Goal: Task Accomplishment & Management: Manage account settings

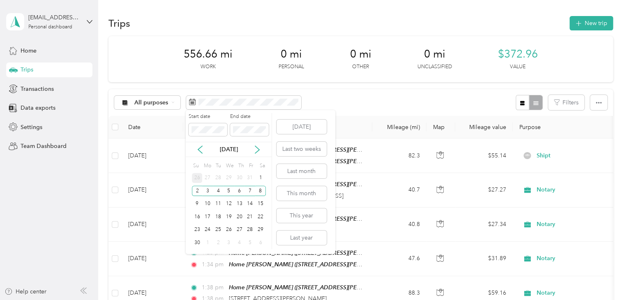
click at [196, 181] on div "26" at bounding box center [197, 178] width 11 height 10
click at [262, 230] on div "1" at bounding box center [260, 230] width 11 height 10
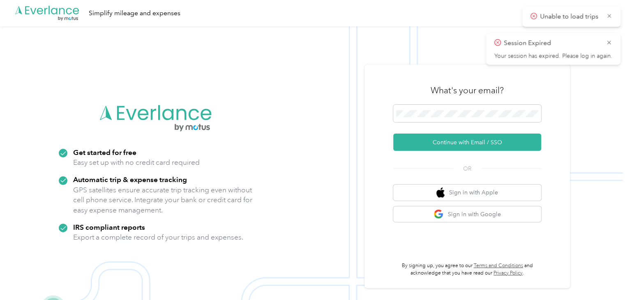
click at [617, 41] on div "Session Expired Your session has expired. Please log in again." at bounding box center [553, 49] width 134 height 32
click at [608, 44] on div "Session Expired Your session has expired. Please log in again." at bounding box center [553, 49] width 134 height 32
click at [608, 44] on icon at bounding box center [608, 42] width 7 height 7
click at [610, 18] on icon at bounding box center [609, 15] width 6 height 7
click at [428, 106] on span at bounding box center [467, 113] width 148 height 17
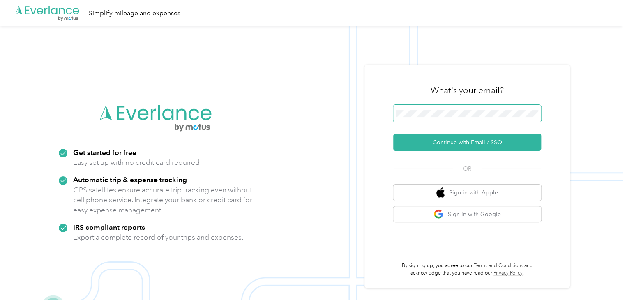
click at [428, 109] on span at bounding box center [467, 113] width 148 height 17
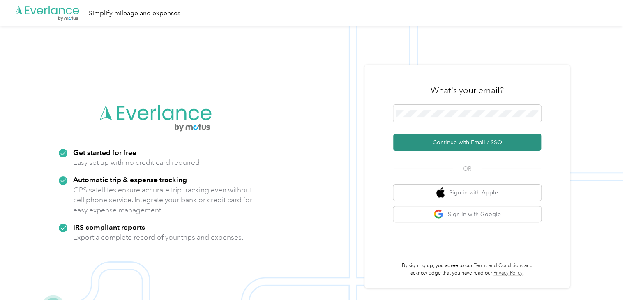
click at [448, 140] on button "Continue with Email / SSO" at bounding box center [467, 141] width 148 height 17
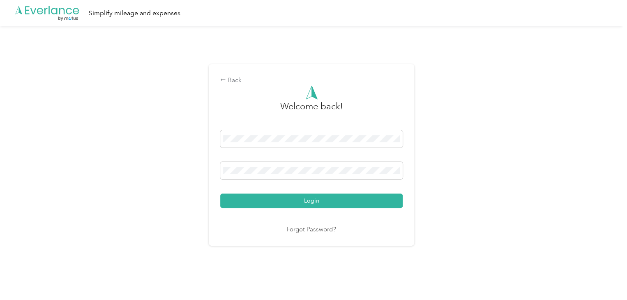
drag, startPoint x: 328, startPoint y: 199, endPoint x: 325, endPoint y: 202, distance: 4.4
click at [327, 200] on button "Login" at bounding box center [311, 200] width 182 height 14
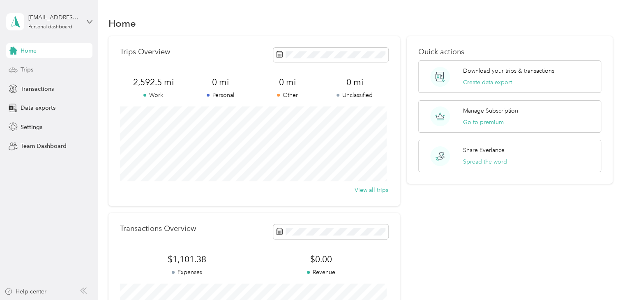
click at [35, 71] on div "Trips" at bounding box center [49, 69] width 86 height 15
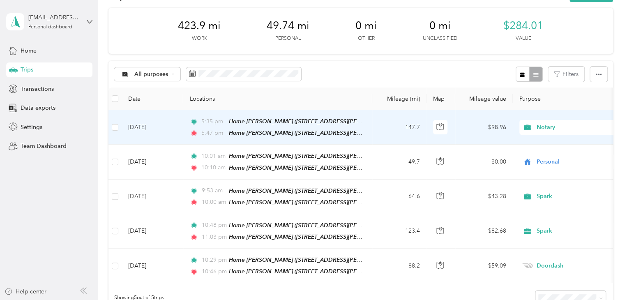
scroll to position [41, 0]
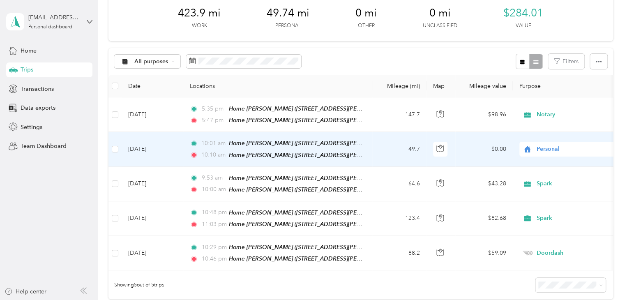
click at [155, 148] on td "[DATE]" at bounding box center [153, 149] width 62 height 35
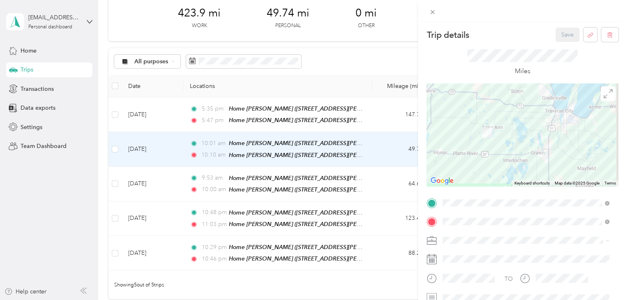
click at [85, 163] on div "Trip details Save This trip cannot be edited because it is either under review,…" at bounding box center [313, 150] width 627 height 300
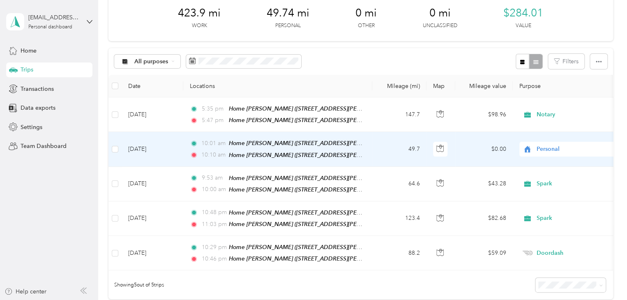
click at [541, 146] on span "Personal" at bounding box center [573, 149] width 75 height 9
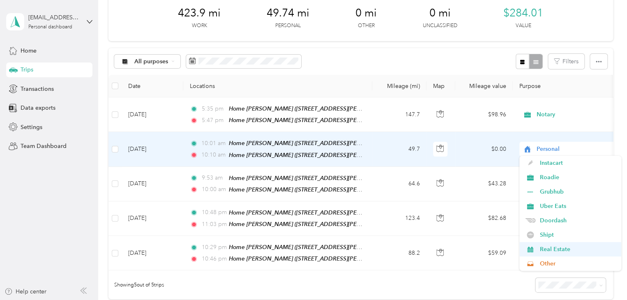
scroll to position [82, 0]
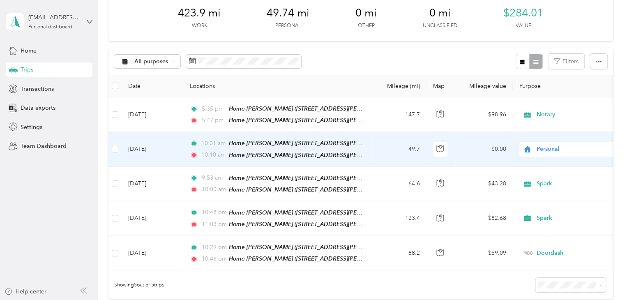
click at [552, 198] on li "Doordash" at bounding box center [570, 196] width 102 height 14
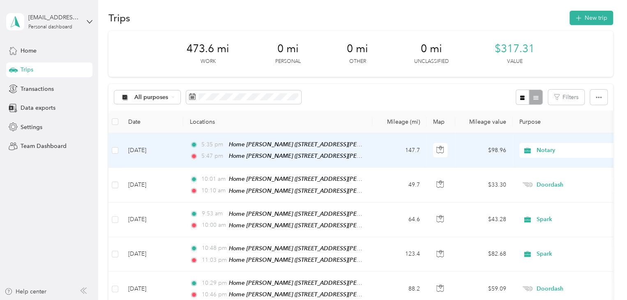
scroll to position [0, 0]
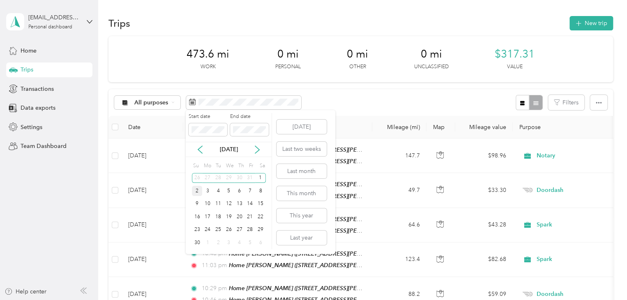
drag, startPoint x: 202, startPoint y: 193, endPoint x: 197, endPoint y: 193, distance: 5.4
click at [197, 193] on div "2 3 4 5 6 7 8" at bounding box center [229, 190] width 74 height 13
click at [197, 193] on div "2" at bounding box center [197, 191] width 11 height 10
click at [212, 188] on div "3" at bounding box center [207, 191] width 11 height 10
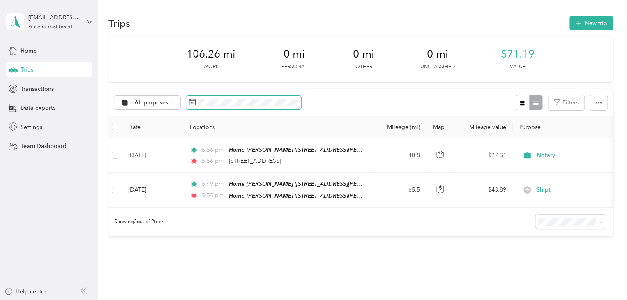
click at [197, 102] on span at bounding box center [243, 103] width 115 height 14
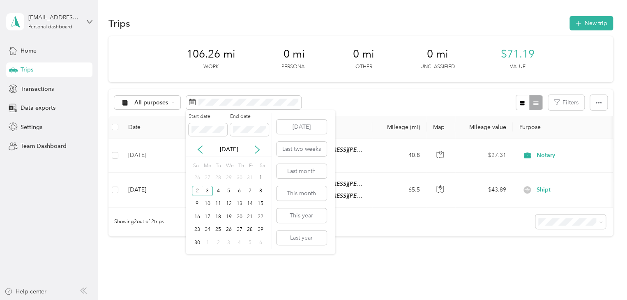
click at [194, 150] on div "[DATE]" at bounding box center [229, 149] width 86 height 9
click at [192, 178] on div "26" at bounding box center [197, 178] width 11 height 10
click at [262, 230] on div "1" at bounding box center [260, 230] width 11 height 10
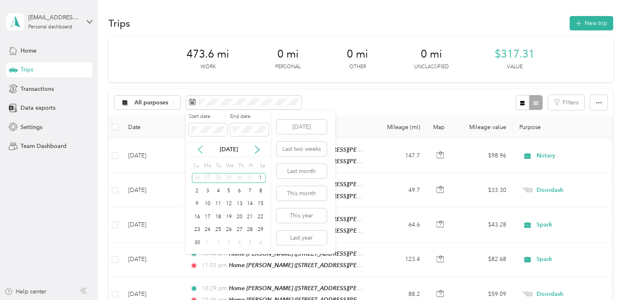
click at [196, 153] on icon at bounding box center [200, 149] width 8 height 8
click at [200, 220] on div "19" at bounding box center [197, 217] width 11 height 10
click at [265, 222] on div "25" at bounding box center [260, 216] width 11 height 13
click at [260, 217] on div "25" at bounding box center [260, 217] width 11 height 10
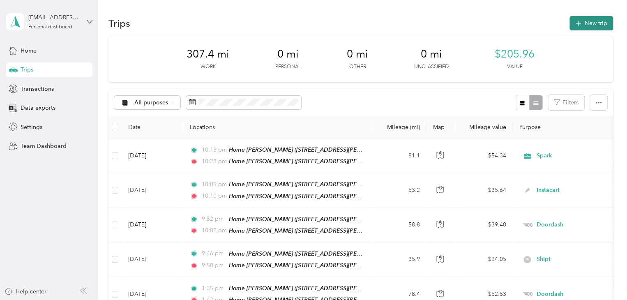
click at [572, 29] on button "New trip" at bounding box center [591, 23] width 44 height 14
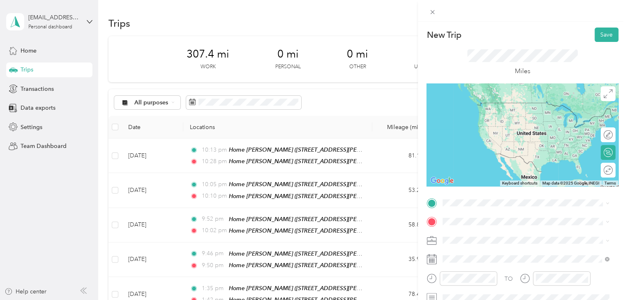
click at [499, 176] on span "[STREET_ADDRESS][PERSON_NAME], [PERSON_NAME], [GEOGRAPHIC_DATA], [GEOGRAPHIC_DA…" at bounding box center [513, 175] width 110 height 24
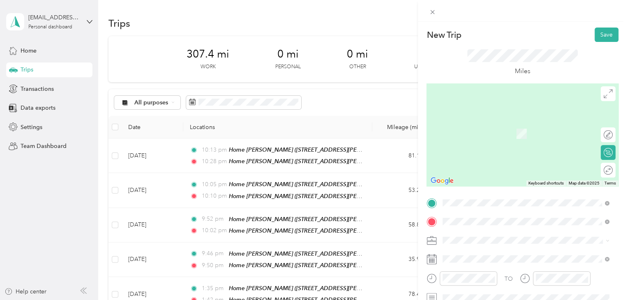
click at [487, 122] on span "[STREET_ADDRESS][PERSON_NAME][US_STATE]" at bounding box center [522, 121] width 128 height 7
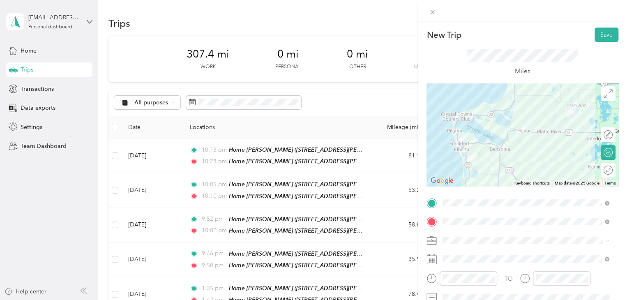
click at [463, 172] on ol "Work Personal Spark Notary Instacart Roadie Grubhub Uber Eats Doordash Shipt Re…" at bounding box center [526, 172] width 172 height 115
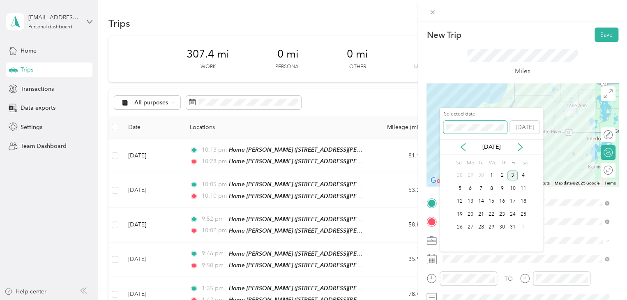
click at [435, 299] on div "New Trip Save This trip cannot be edited because it is either under review, app…" at bounding box center [311, 300] width 623 height 0
click at [487, 213] on div "22" at bounding box center [491, 214] width 11 height 10
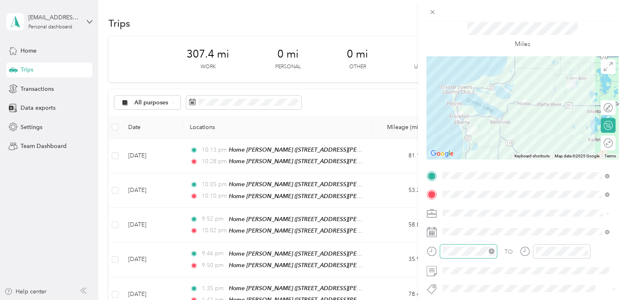
scroll to position [41, 0]
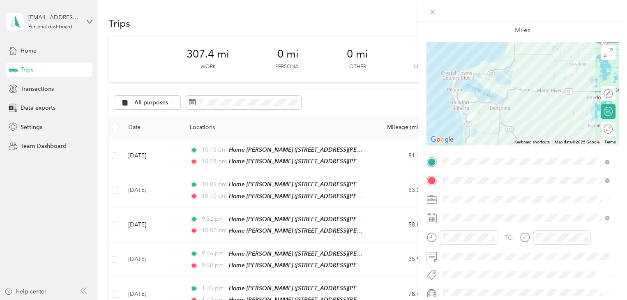
click at [458, 127] on span "Notary" at bounding box center [454, 127] width 18 height 7
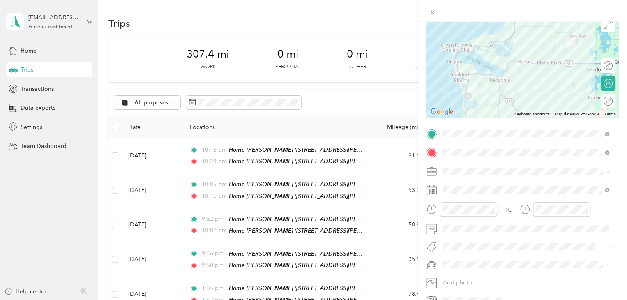
scroll to position [82, 0]
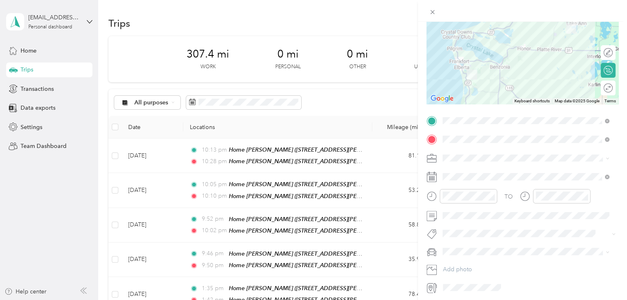
click at [604, 86] on div "Round trip" at bounding box center [608, 88] width 15 height 15
click at [603, 89] on div at bounding box center [603, 88] width 17 height 9
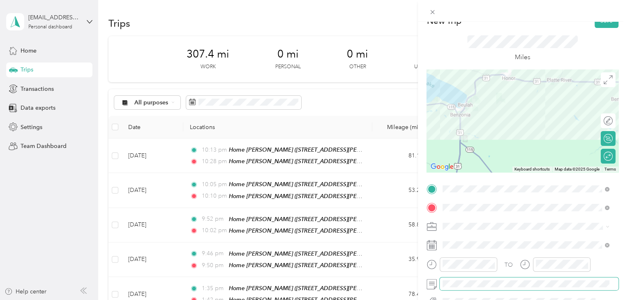
scroll to position [0, 0]
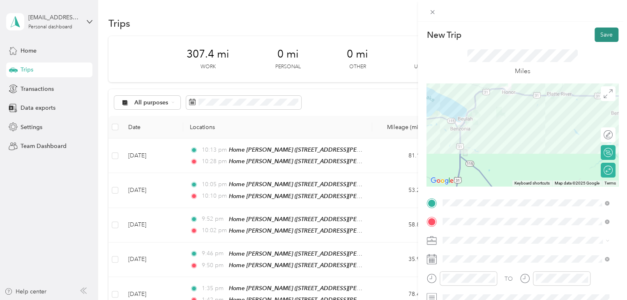
click at [599, 38] on button "Save" at bounding box center [606, 35] width 24 height 14
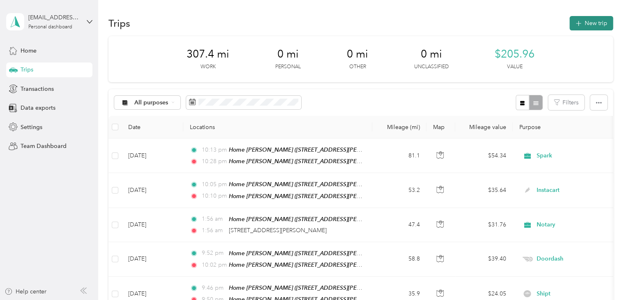
click at [584, 23] on button "New trip" at bounding box center [591, 23] width 44 height 14
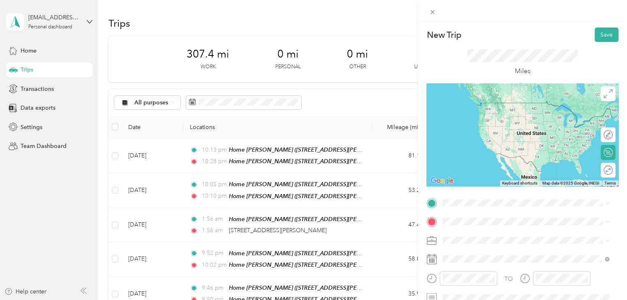
click at [458, 170] on span "[STREET_ADDRESS][PERSON_NAME], [PERSON_NAME], [GEOGRAPHIC_DATA], [GEOGRAPHIC_DA…" at bounding box center [513, 175] width 110 height 24
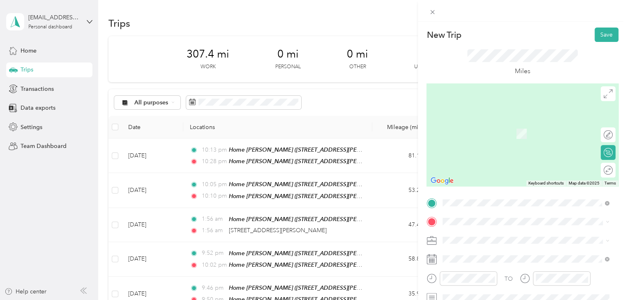
click at [476, 123] on span "[STREET_ADDRESS][US_STATE]" at bounding box center [499, 120] width 82 height 7
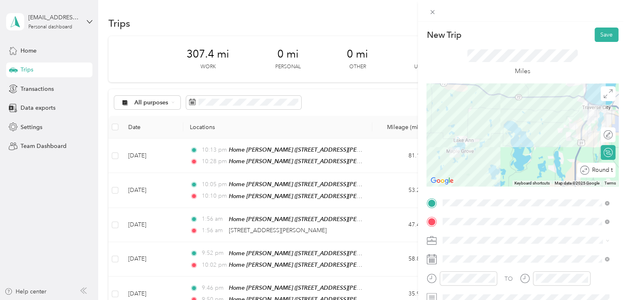
click at [598, 171] on div "Round trip" at bounding box center [600, 170] width 23 height 9
click at [598, 170] on div at bounding box center [603, 170] width 17 height 9
click at [452, 168] on span "Notary" at bounding box center [454, 168] width 18 height 7
click at [594, 34] on button "Save" at bounding box center [606, 35] width 24 height 14
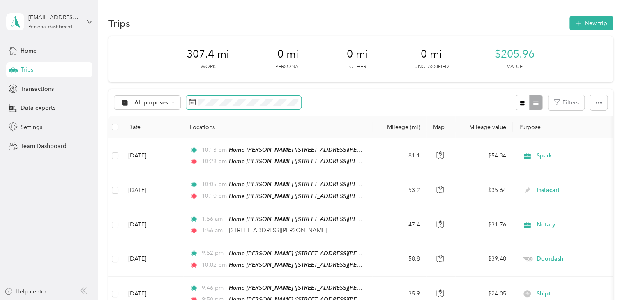
click at [219, 97] on span at bounding box center [243, 103] width 115 height 14
click at [219, 107] on span at bounding box center [243, 103] width 115 height 14
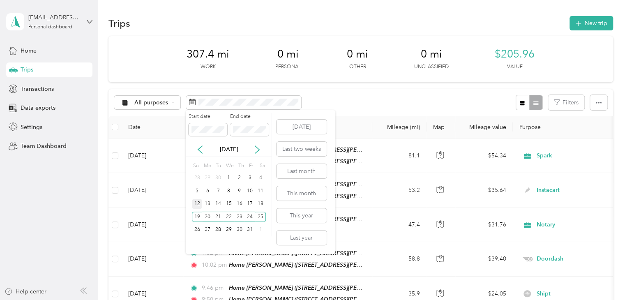
click at [199, 203] on div "12" at bounding box center [197, 204] width 11 height 10
click at [198, 203] on div "12" at bounding box center [197, 204] width 11 height 10
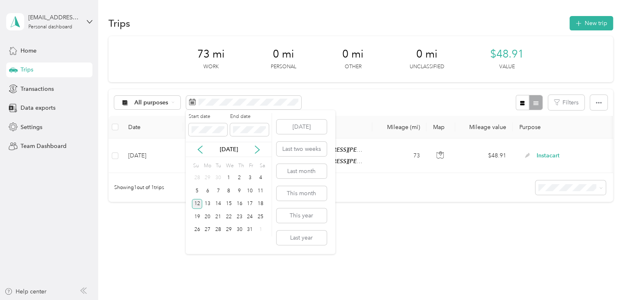
click at [194, 205] on div "12" at bounding box center [197, 204] width 11 height 10
click at [257, 202] on div "18" at bounding box center [260, 204] width 11 height 10
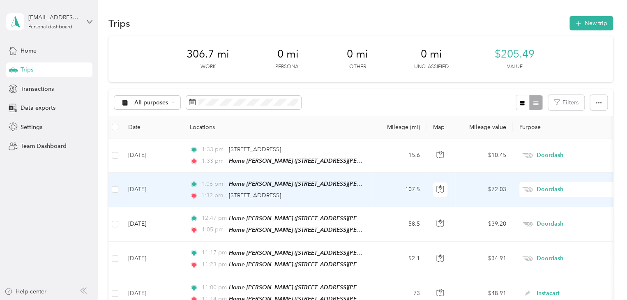
click at [146, 188] on td "[DATE]" at bounding box center [153, 190] width 62 height 34
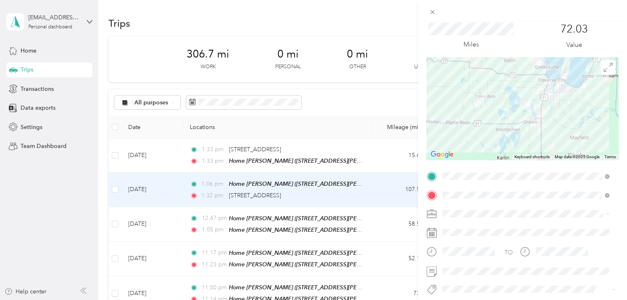
scroll to position [41, 0]
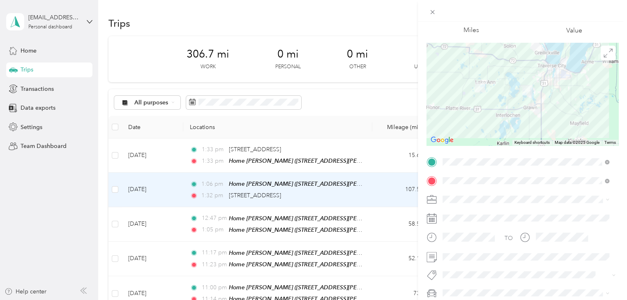
click at [142, 151] on div "Trip details Save This trip cannot be edited because it is either under review,…" at bounding box center [313, 150] width 627 height 300
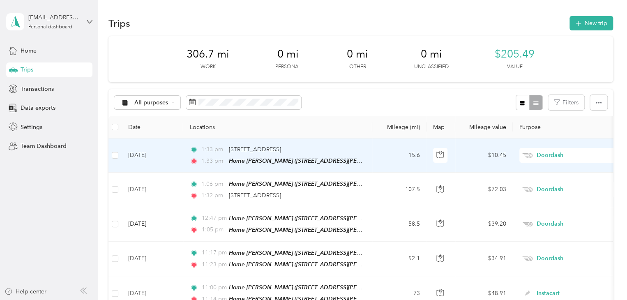
click at [141, 152] on td "[DATE]" at bounding box center [153, 155] width 62 height 34
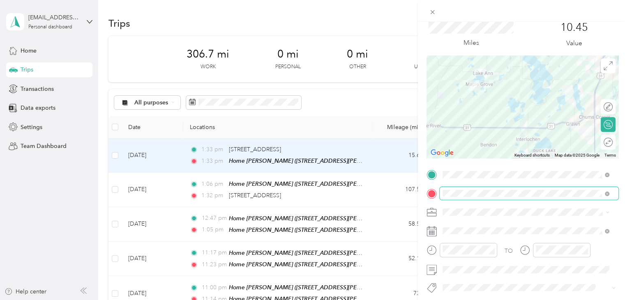
scroll to position [41, 0]
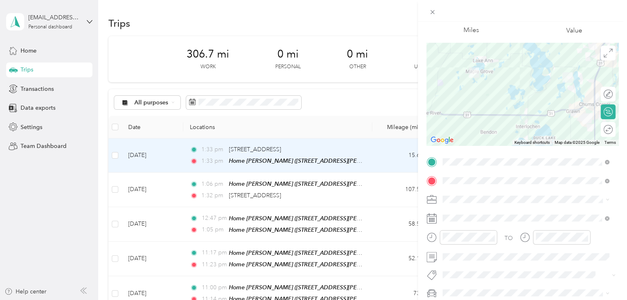
click at [71, 214] on div "Trip details Save This trip cannot be edited because it is either under review,…" at bounding box center [313, 150] width 627 height 300
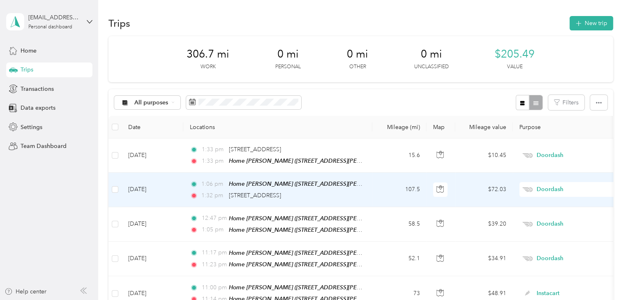
click at [135, 191] on td "[DATE]" at bounding box center [153, 190] width 62 height 34
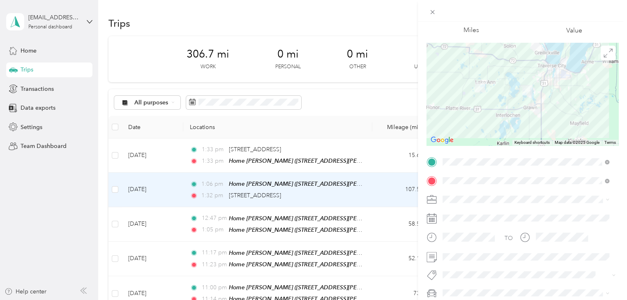
click at [41, 239] on div "Trip details Save This trip cannot be edited because it is either under review,…" at bounding box center [313, 150] width 627 height 300
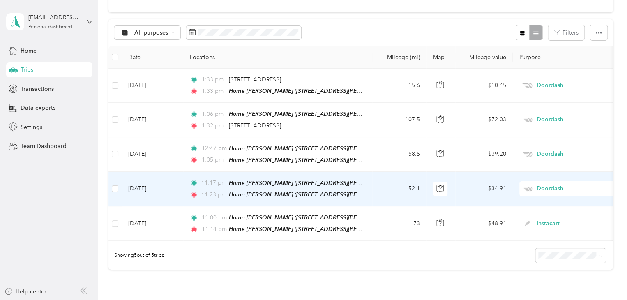
scroll to position [82, 0]
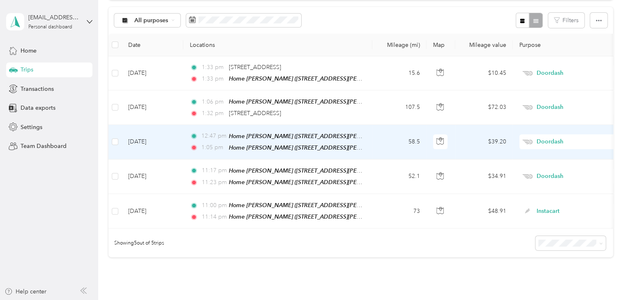
click at [145, 140] on td "[DATE]" at bounding box center [153, 142] width 62 height 35
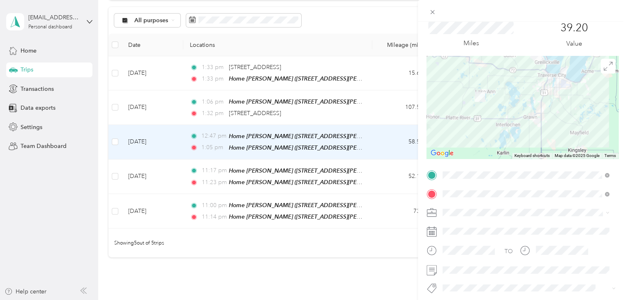
scroll to position [41, 0]
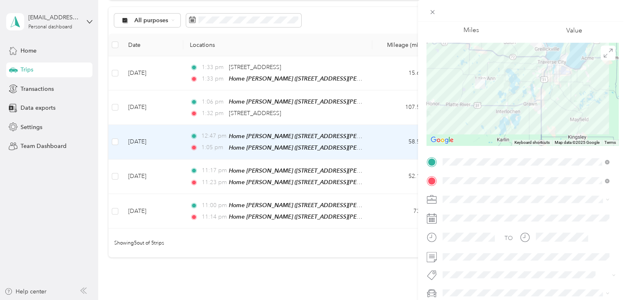
click at [143, 107] on div "Trip details Save This trip cannot be edited because it is either under review,…" at bounding box center [313, 150] width 627 height 300
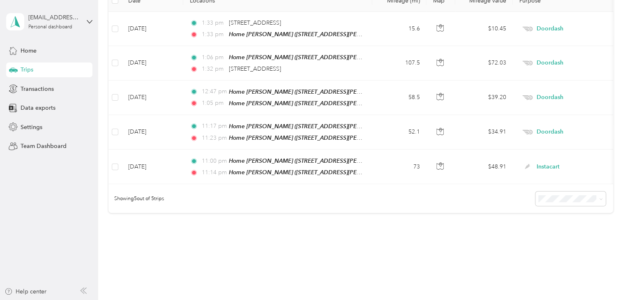
scroll to position [114, 0]
